Goal: Navigation & Orientation: Find specific page/section

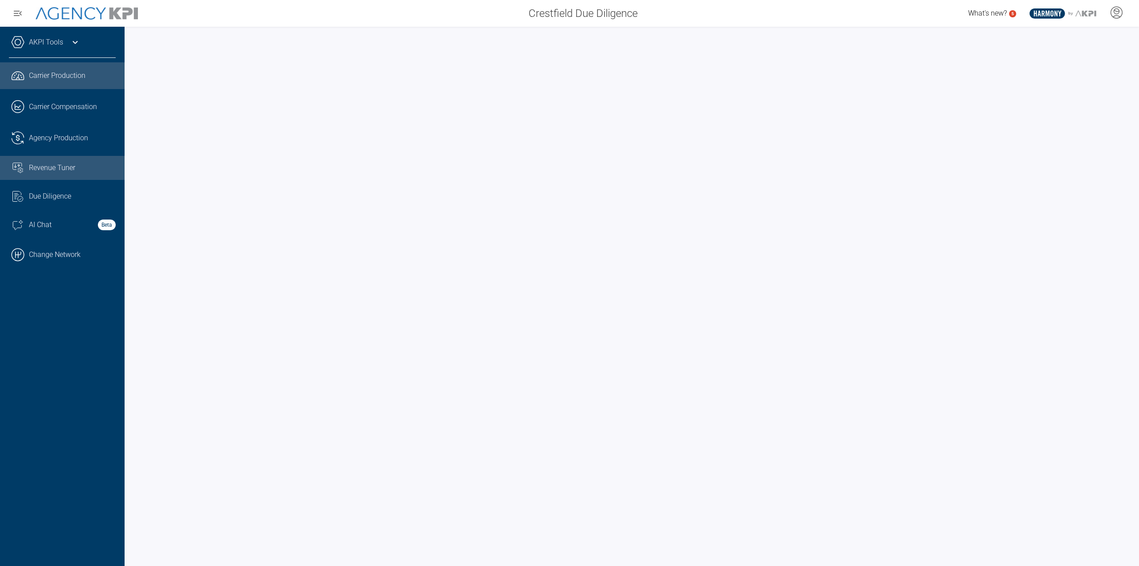
click at [84, 173] on link "Revenue Tuner" at bounding box center [62, 168] width 125 height 24
click at [60, 255] on link ".cls-1{fill:none;stroke:#000;stroke-linecap:round;stroke-linejoin:round;stroke-…" at bounding box center [62, 254] width 125 height 27
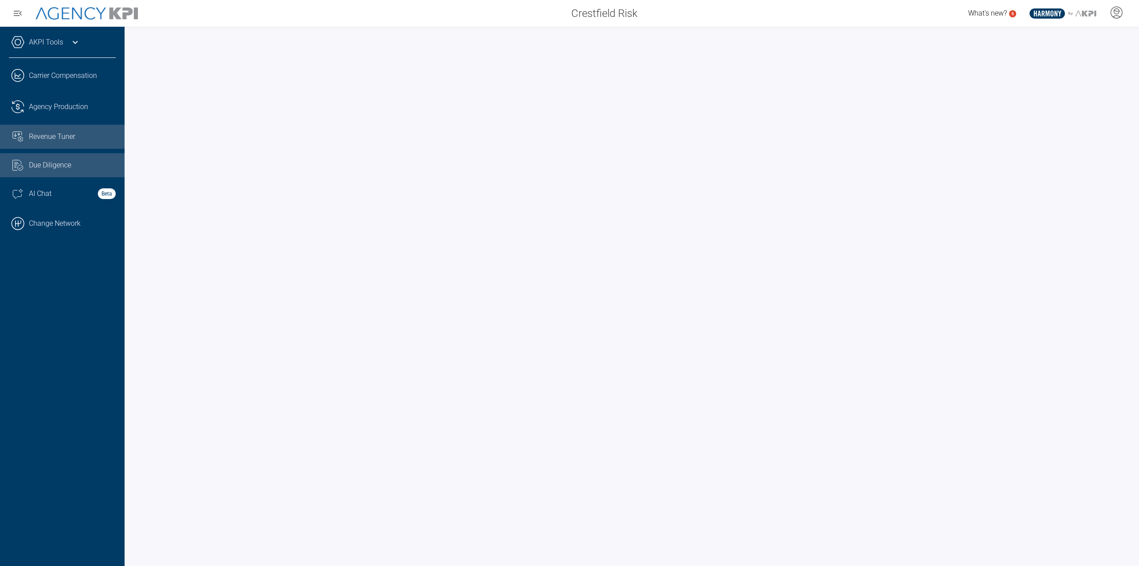
click at [80, 135] on div "Revenue Tuner" at bounding box center [72, 136] width 87 height 11
